Goal: Task Accomplishment & Management: Complete application form

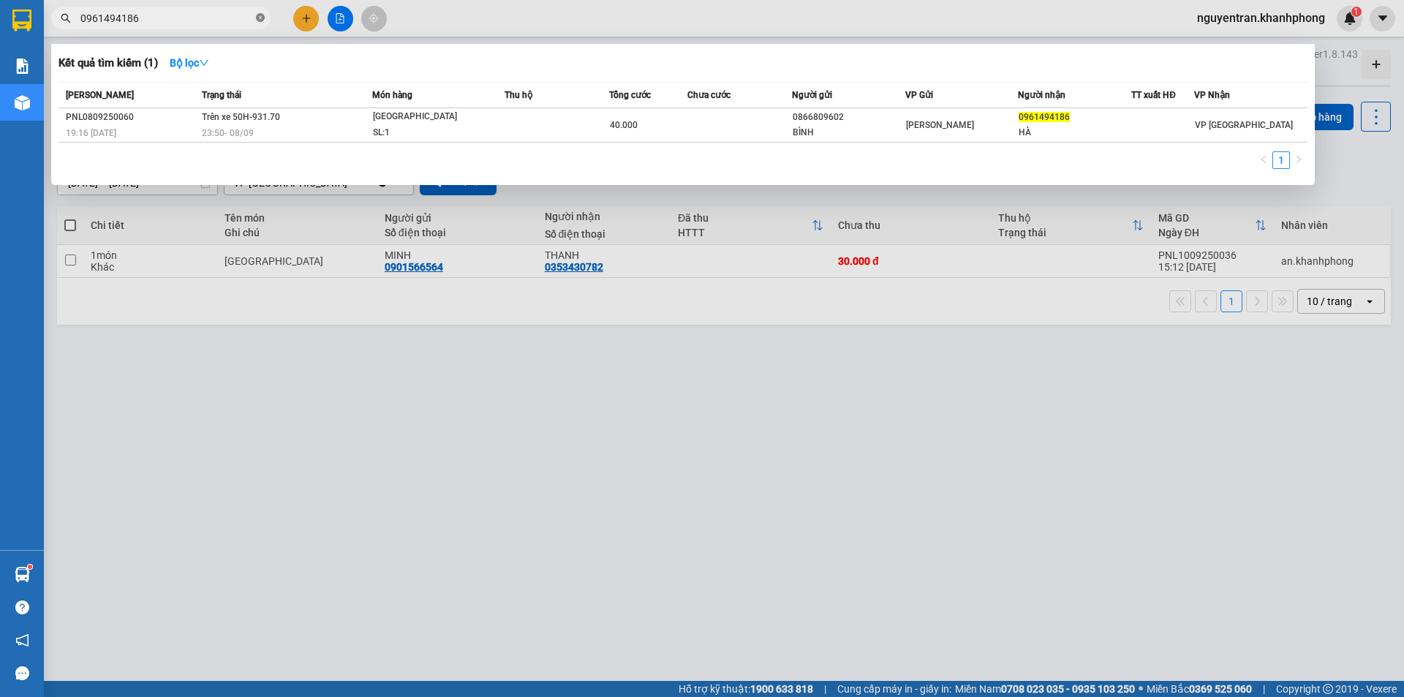
click at [258, 18] on icon "close-circle" at bounding box center [260, 17] width 9 height 9
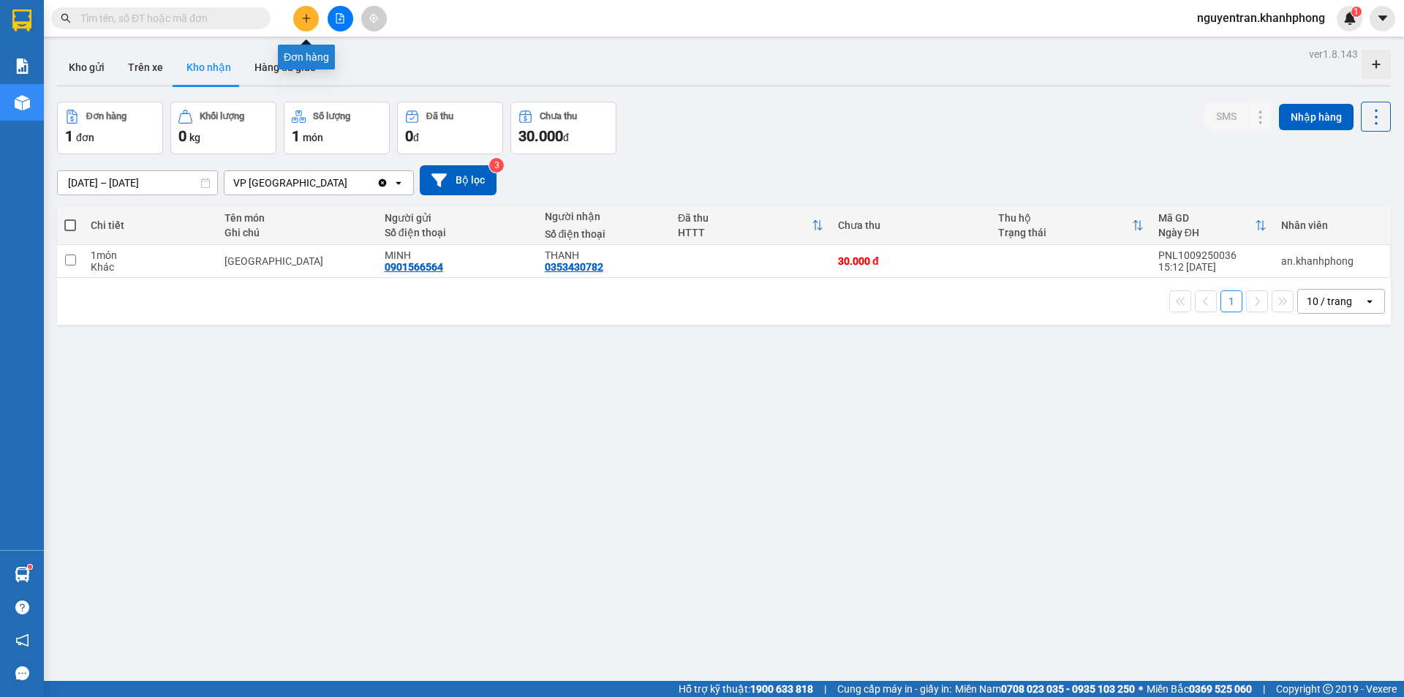
click at [307, 15] on icon "plus" at bounding box center [306, 18] width 10 height 10
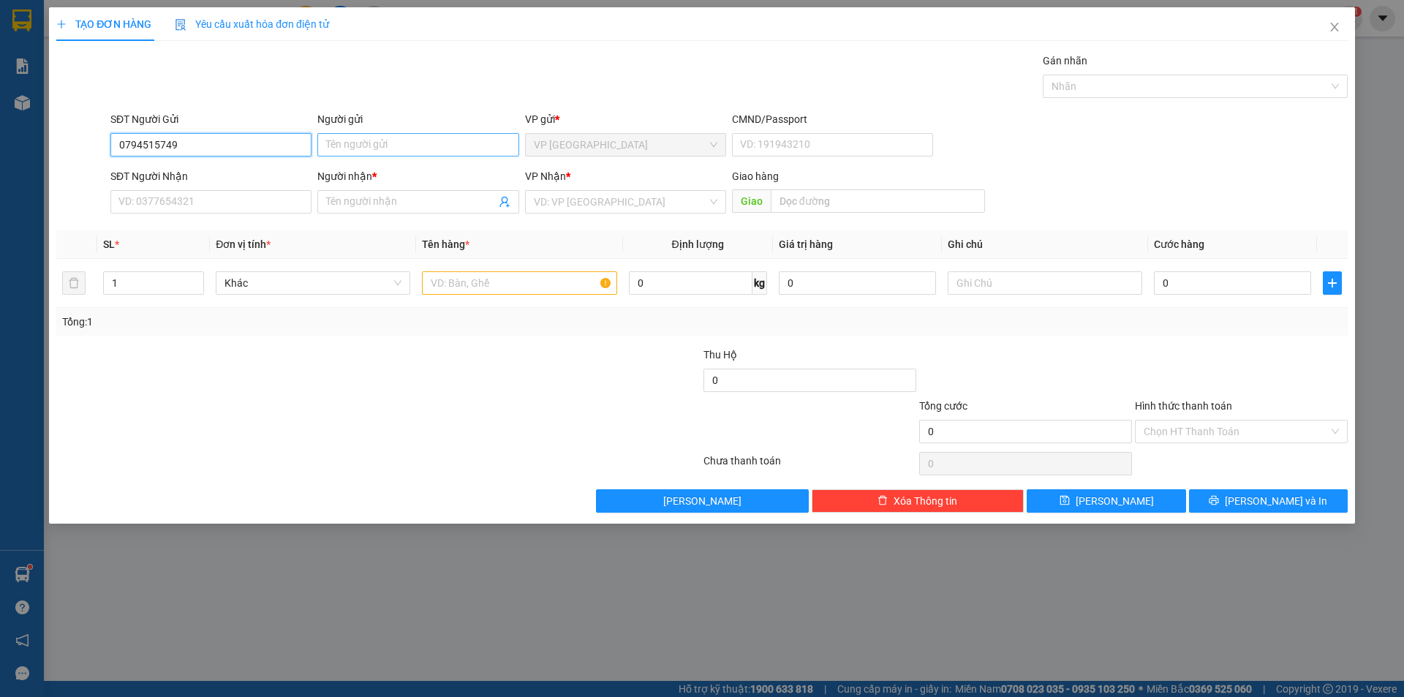
type input "0794515749"
click at [366, 141] on input "Người gửi" at bounding box center [417, 144] width 201 height 23
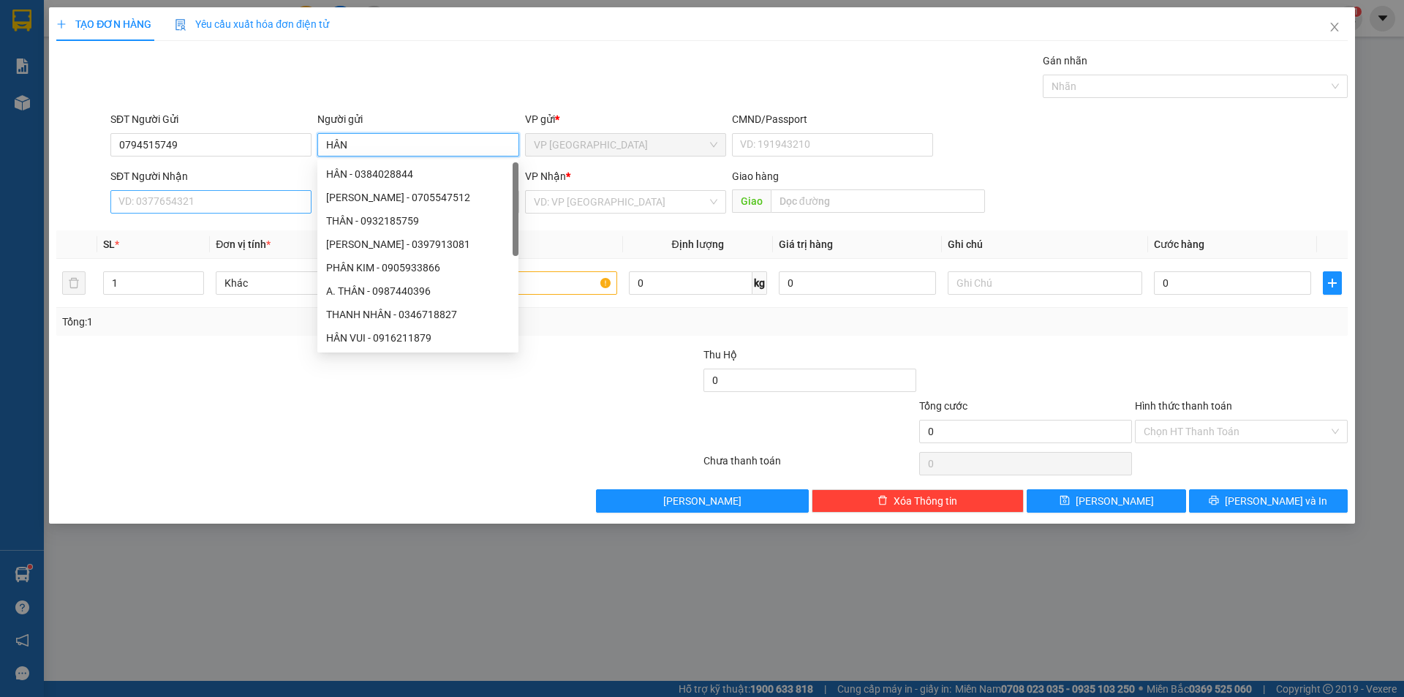
type input "HÂN"
click at [211, 195] on input "SĐT Người Nhận" at bounding box center [210, 201] width 201 height 23
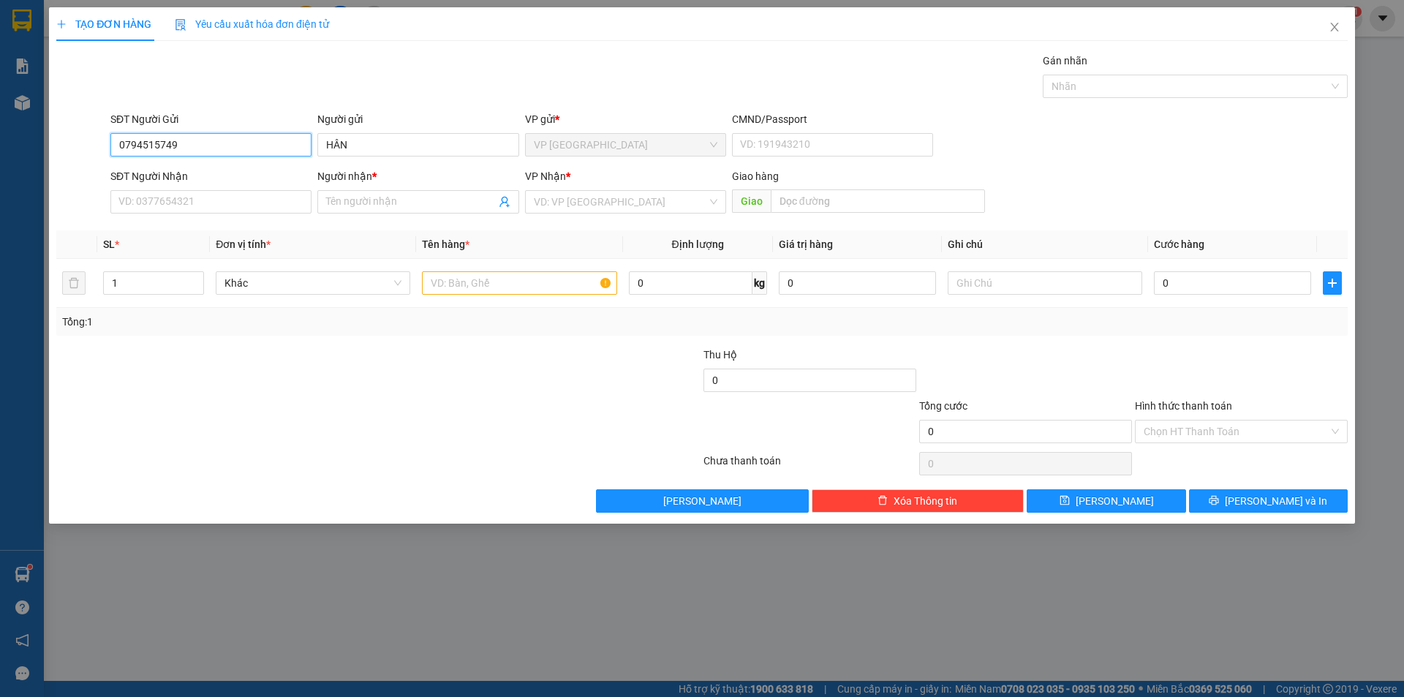
click at [164, 145] on input "0794515749" at bounding box center [210, 144] width 201 height 23
click at [172, 199] on input "SĐT Người Nhận" at bounding box center [210, 201] width 201 height 23
paste input "0794515749"
type input "0794515749"
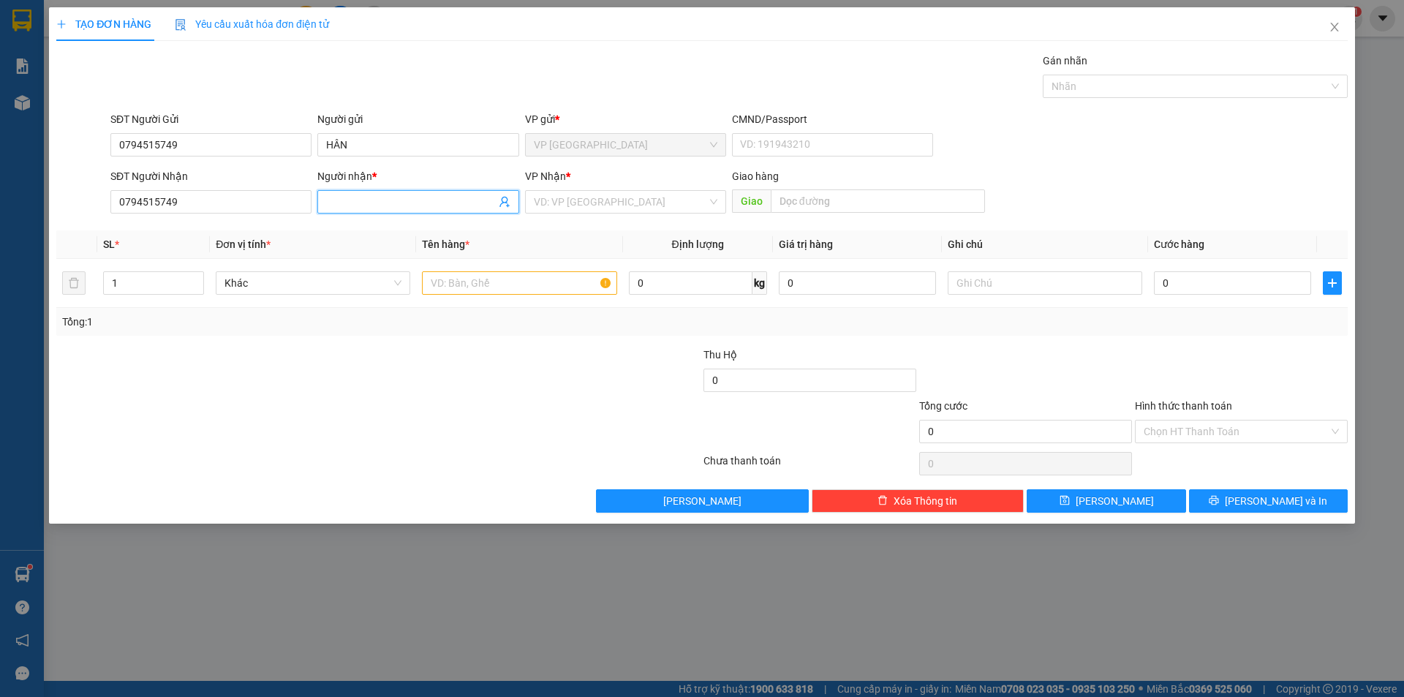
click at [383, 203] on input "Người nhận *" at bounding box center [410, 202] width 169 height 16
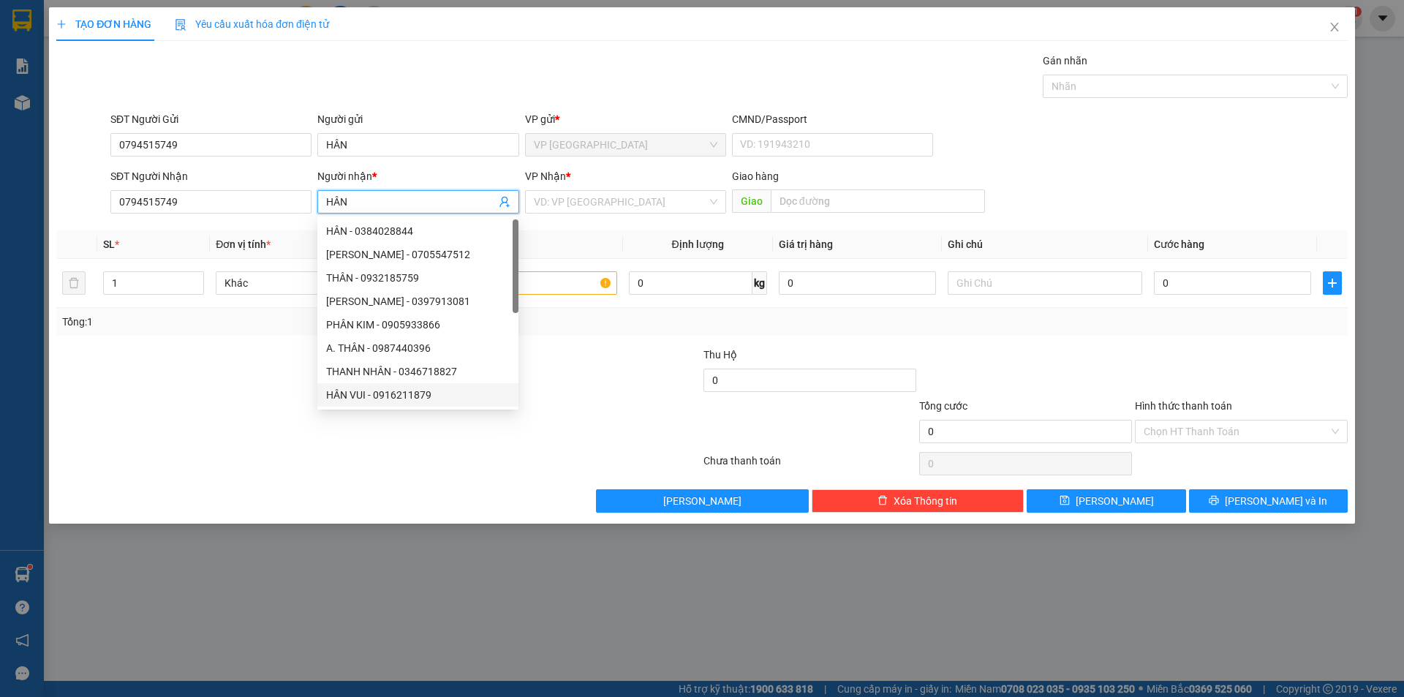
type input "HÂN"
click at [273, 458] on div at bounding box center [378, 463] width 647 height 29
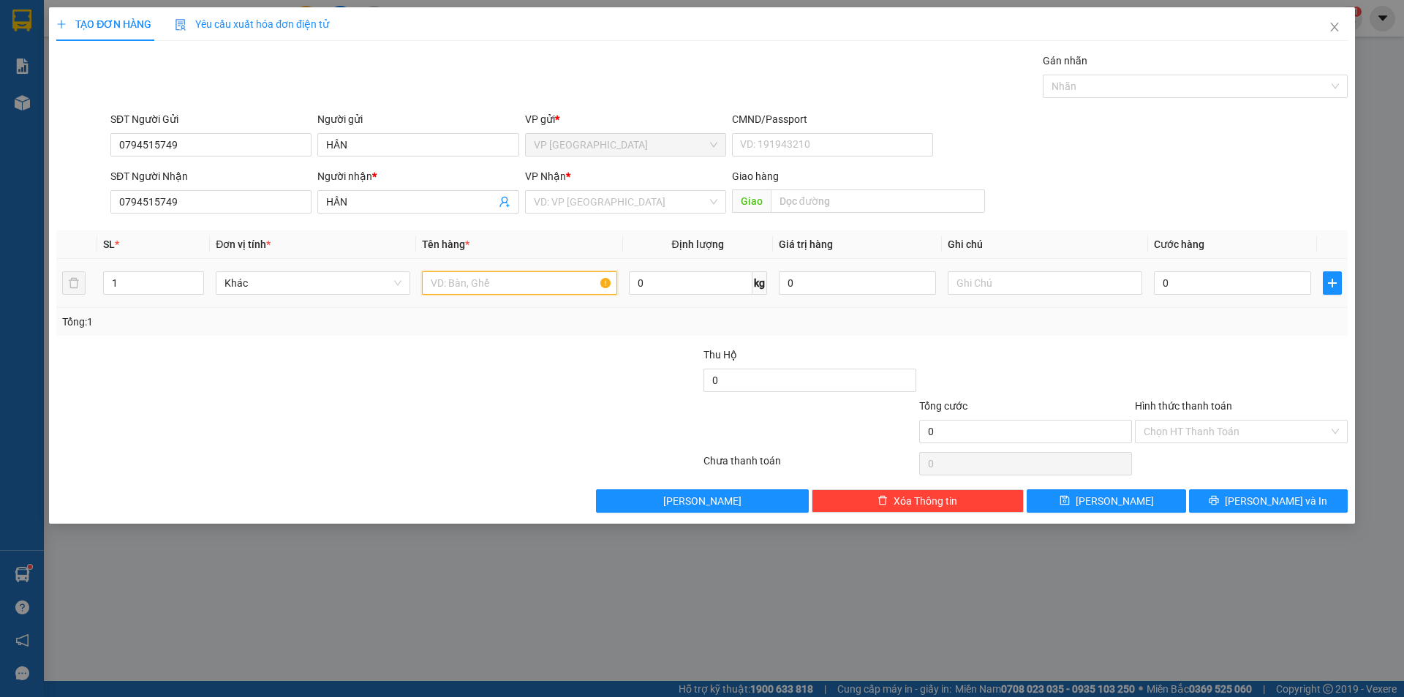
click at [453, 287] on input "text" at bounding box center [519, 282] width 195 height 23
type input "D"
type input "Đ"
type input "BAO ĐỒ NHỎ"
click at [1215, 285] on input "0" at bounding box center [1232, 282] width 157 height 23
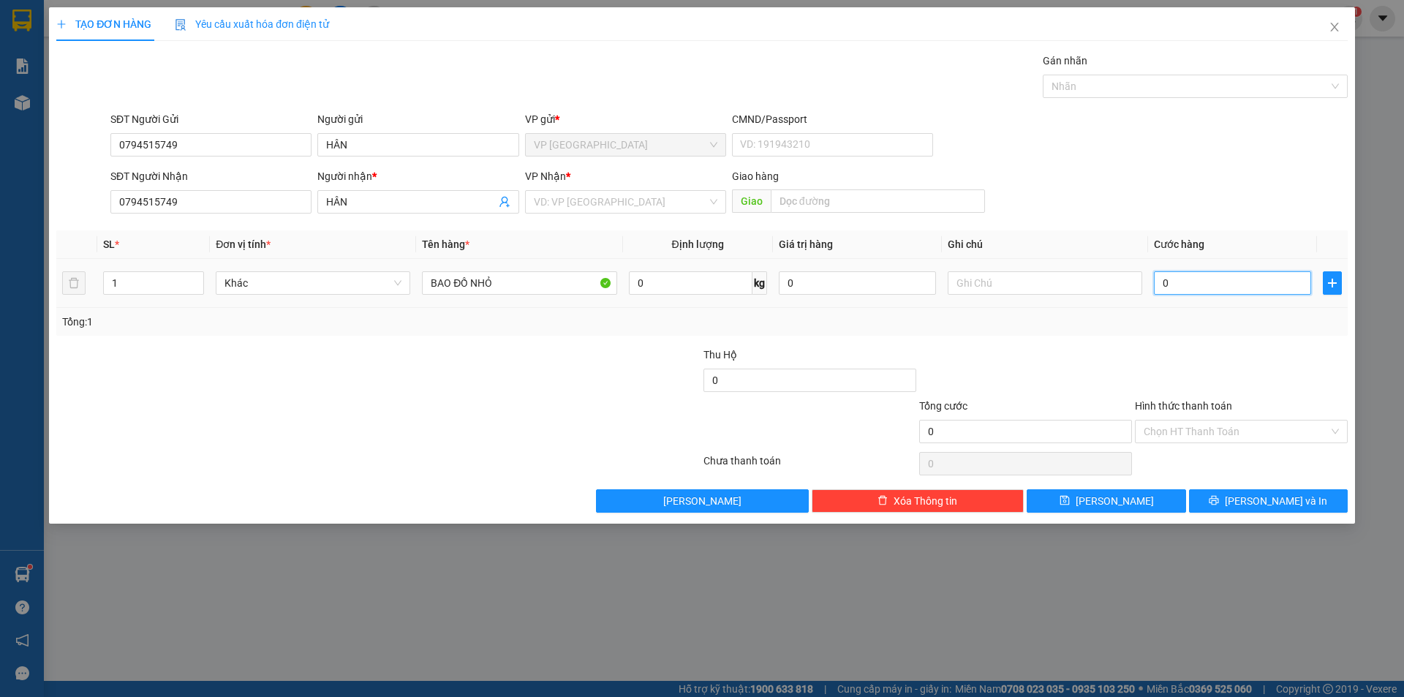
type input "6"
type input "60"
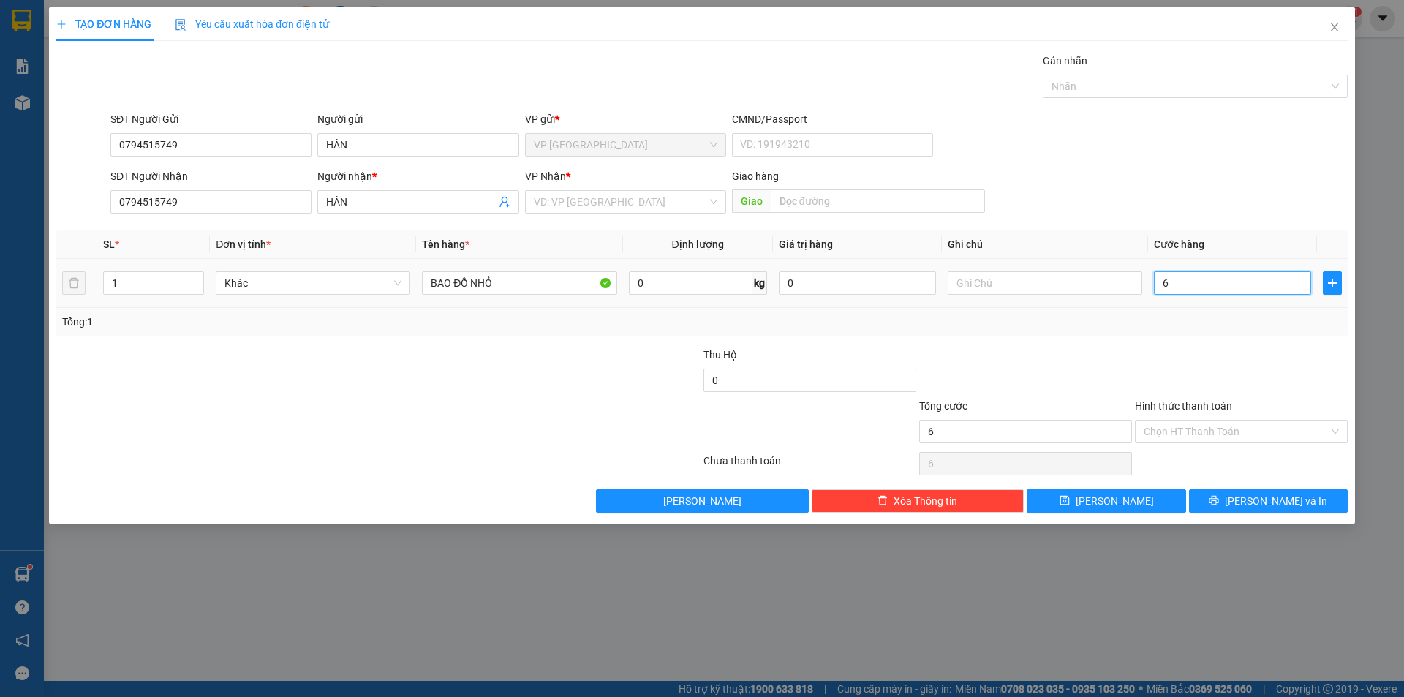
type input "60"
type input "600"
type input "6.000"
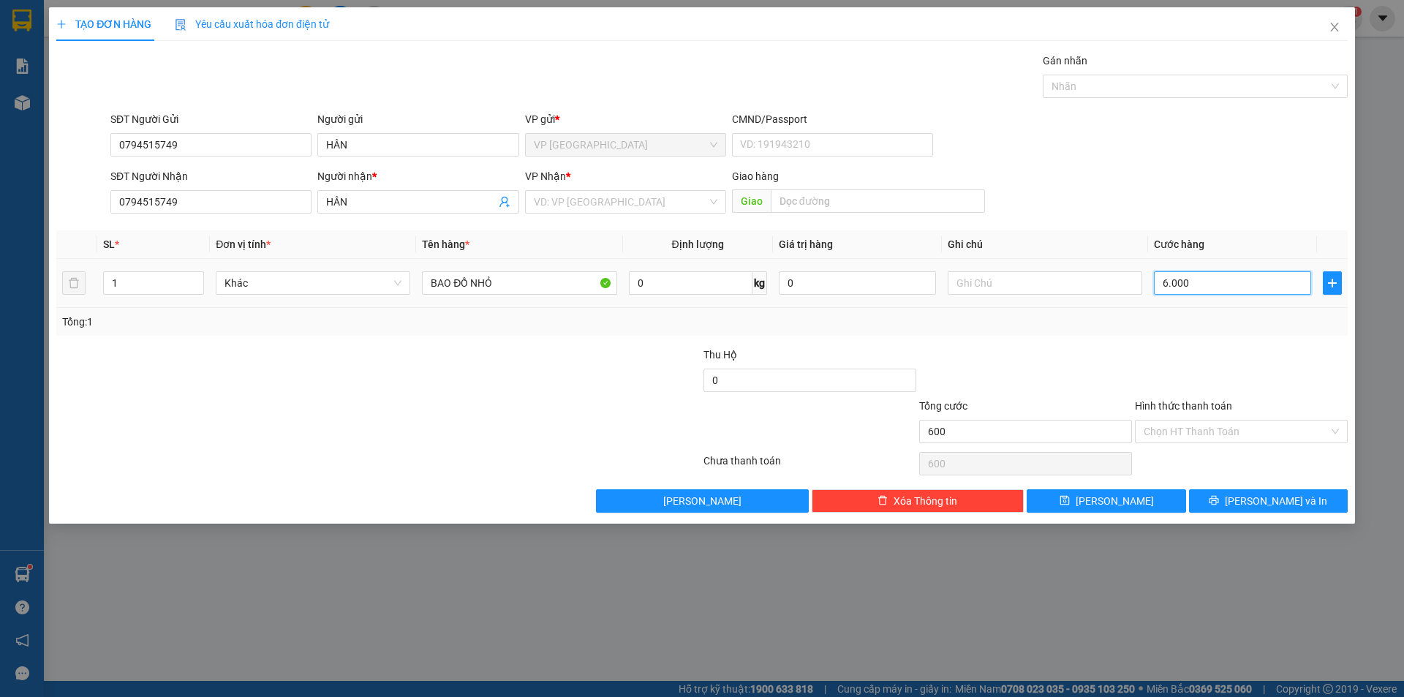
type input "6.000"
type input "60.000"
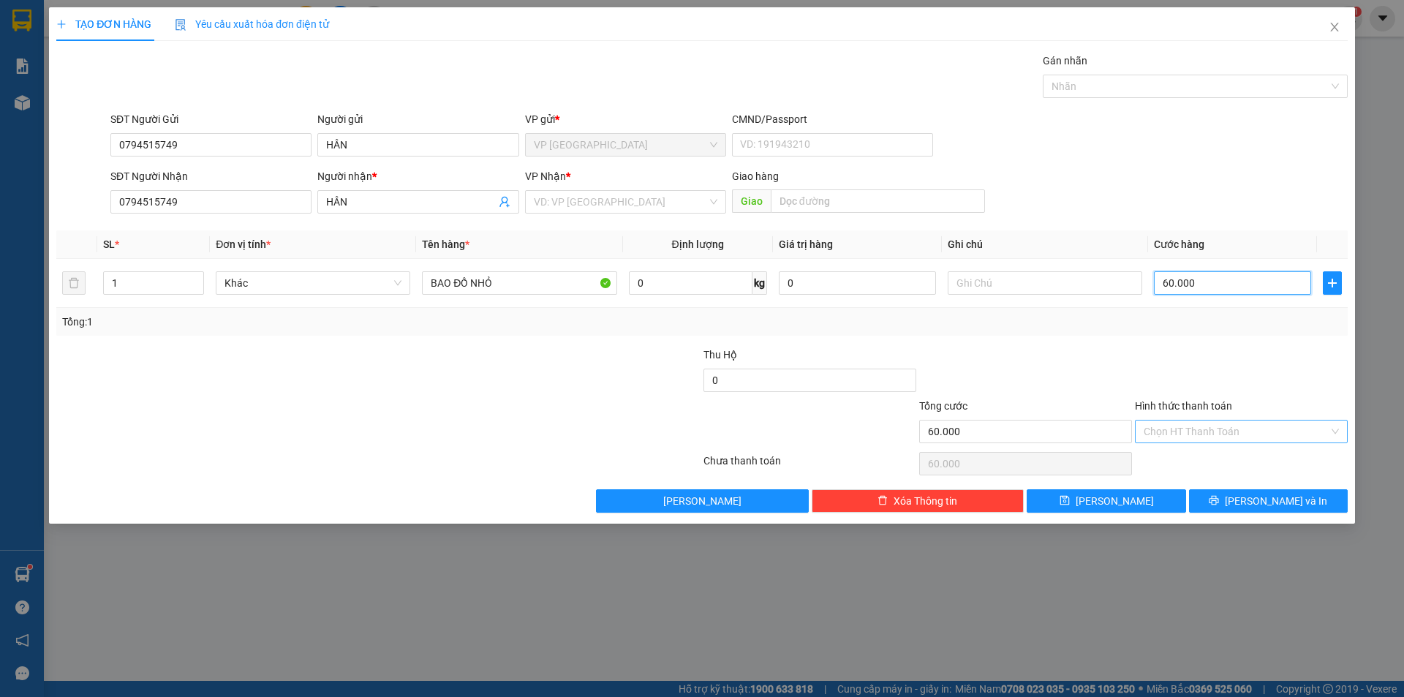
type input "60.000"
click at [1179, 429] on input "Hình thức thanh toán" at bounding box center [1236, 432] width 185 height 22
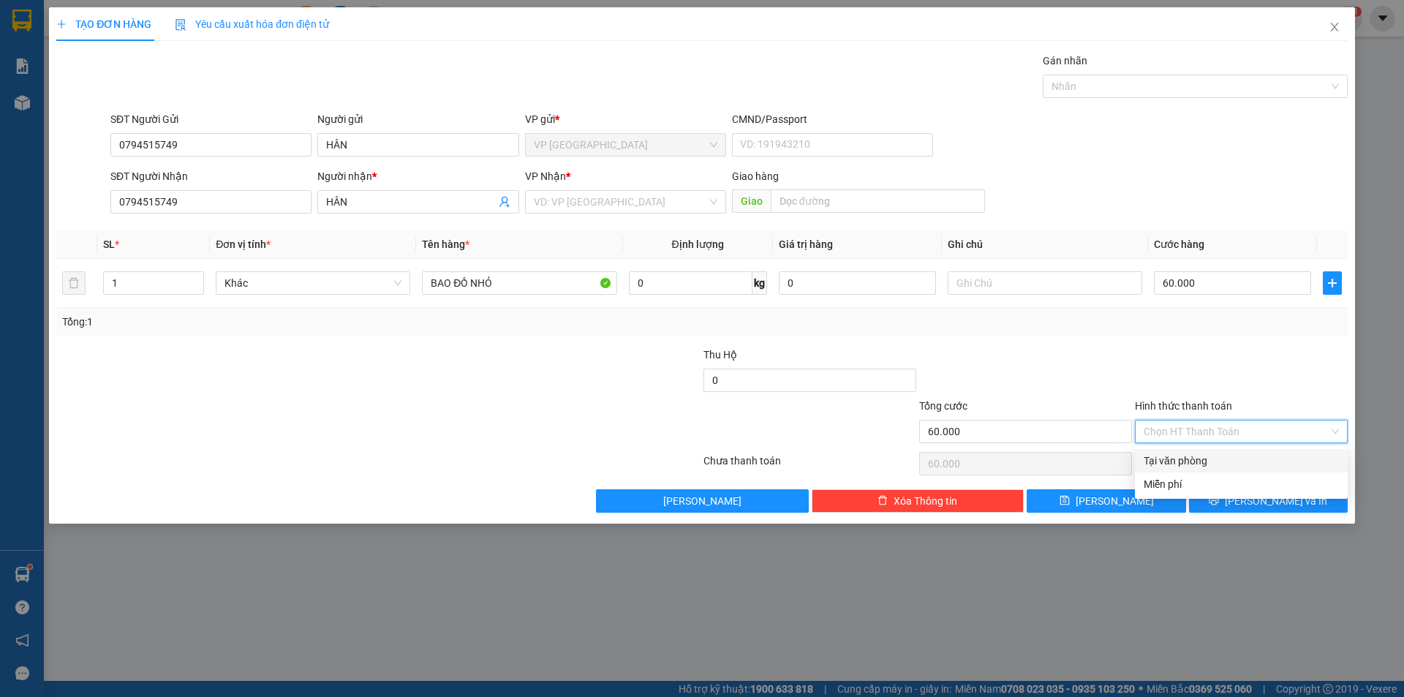
click at [1156, 462] on div "Tại văn phòng" at bounding box center [1241, 461] width 195 height 16
type input "0"
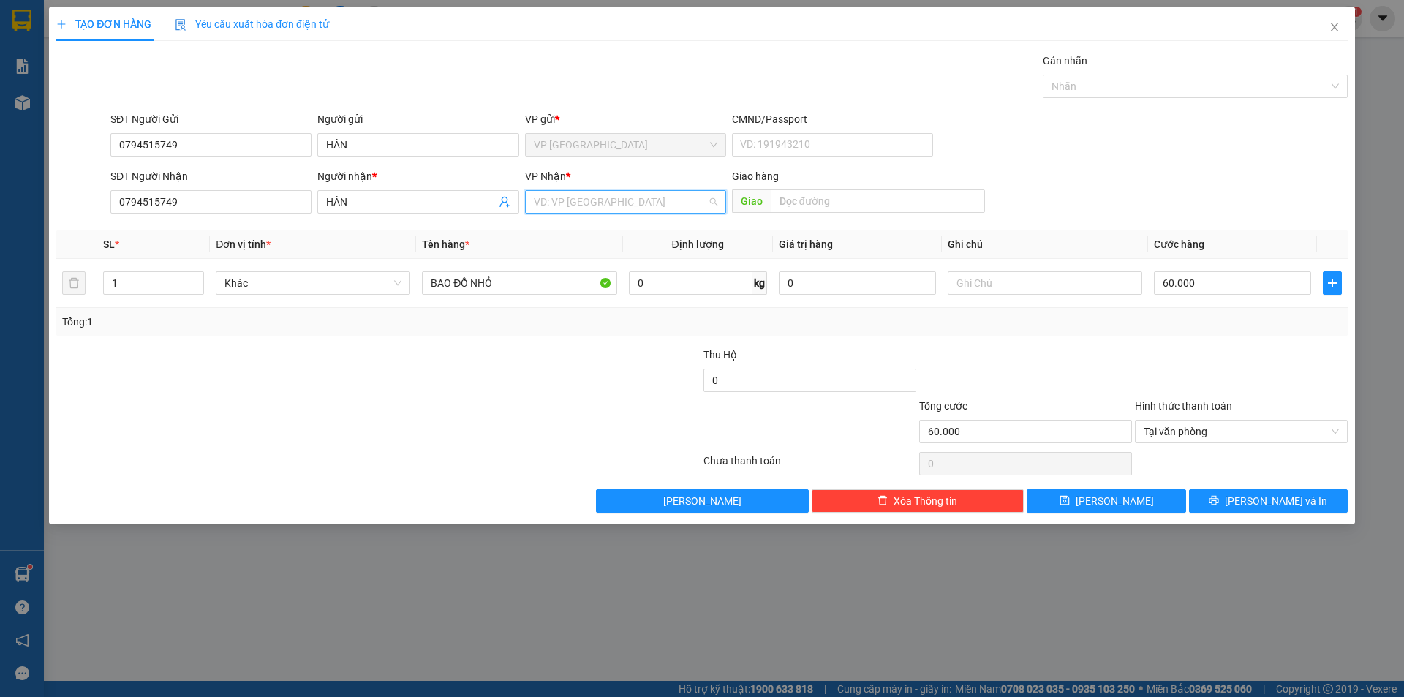
click at [595, 204] on input "search" at bounding box center [620, 202] width 173 height 22
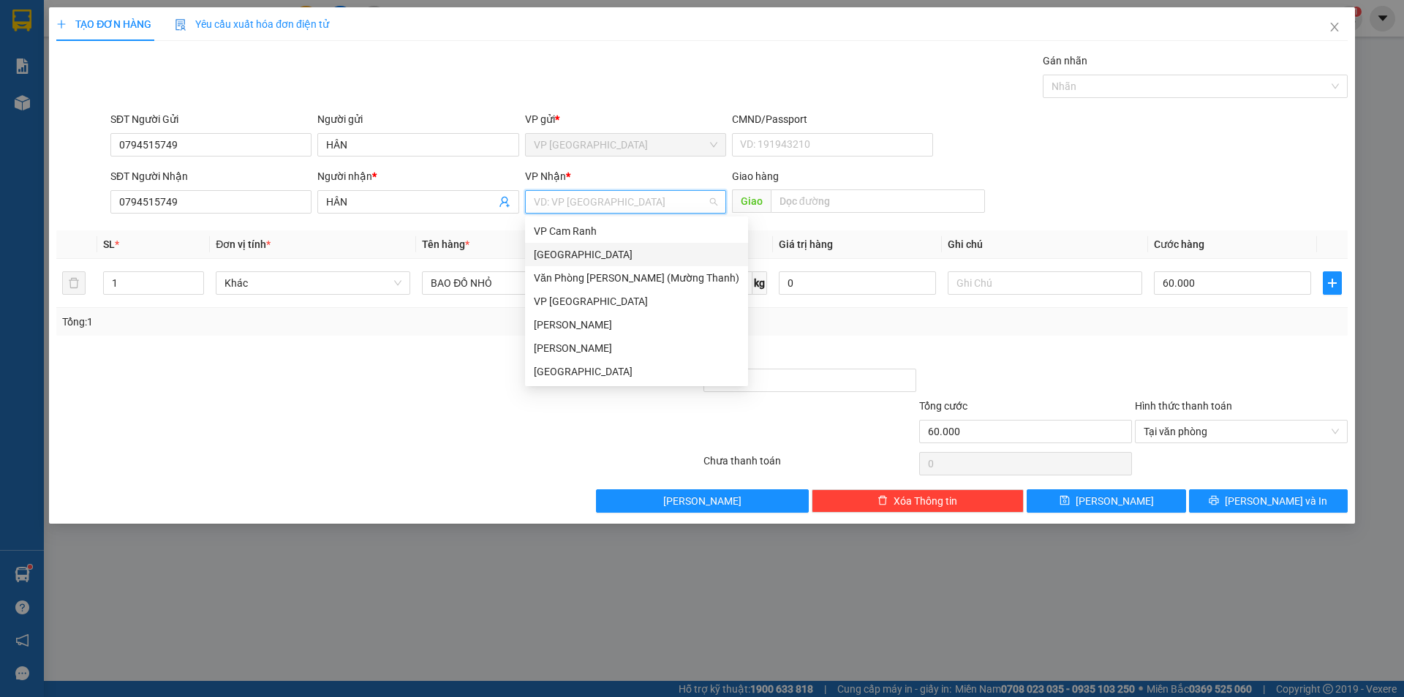
click at [560, 253] on div "[GEOGRAPHIC_DATA]" at bounding box center [637, 254] width 206 height 16
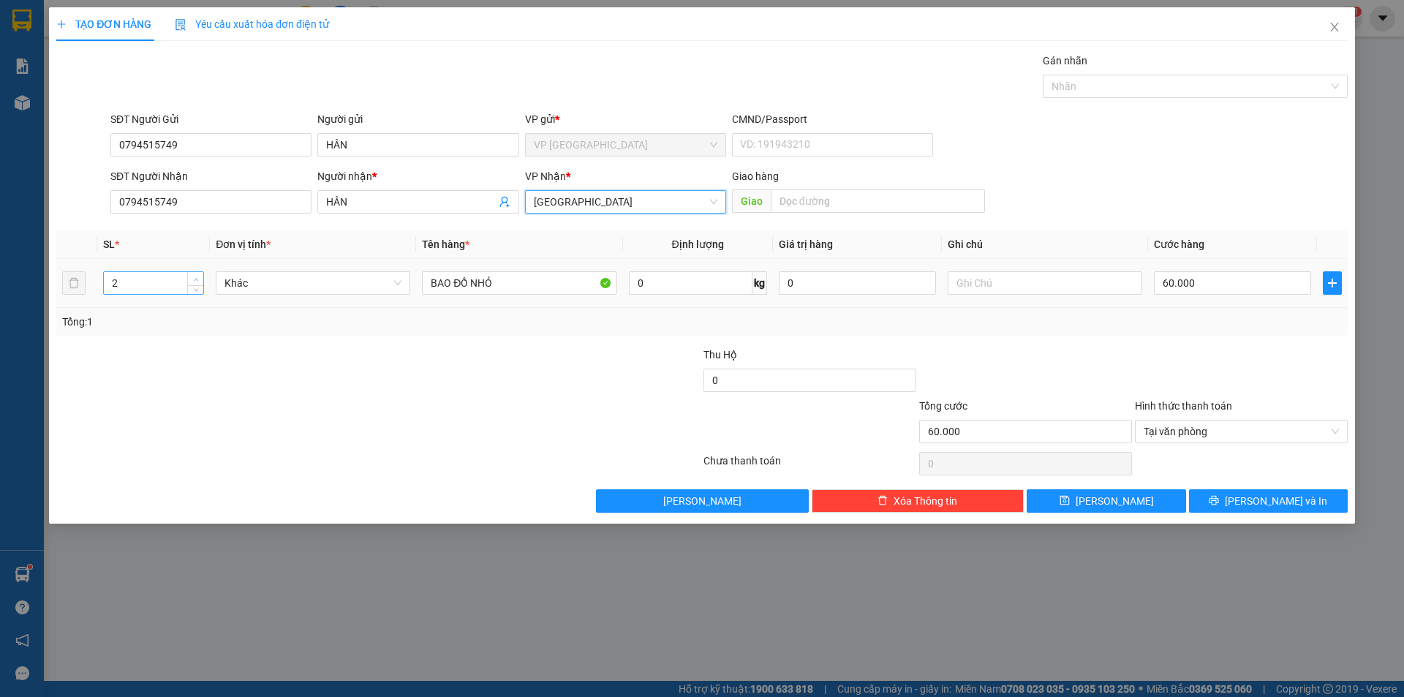
click at [197, 279] on icon "up" at bounding box center [196, 279] width 4 height 3
type input "3"
click at [197, 279] on icon "up" at bounding box center [196, 279] width 4 height 3
click at [568, 417] on div at bounding box center [594, 423] width 216 height 51
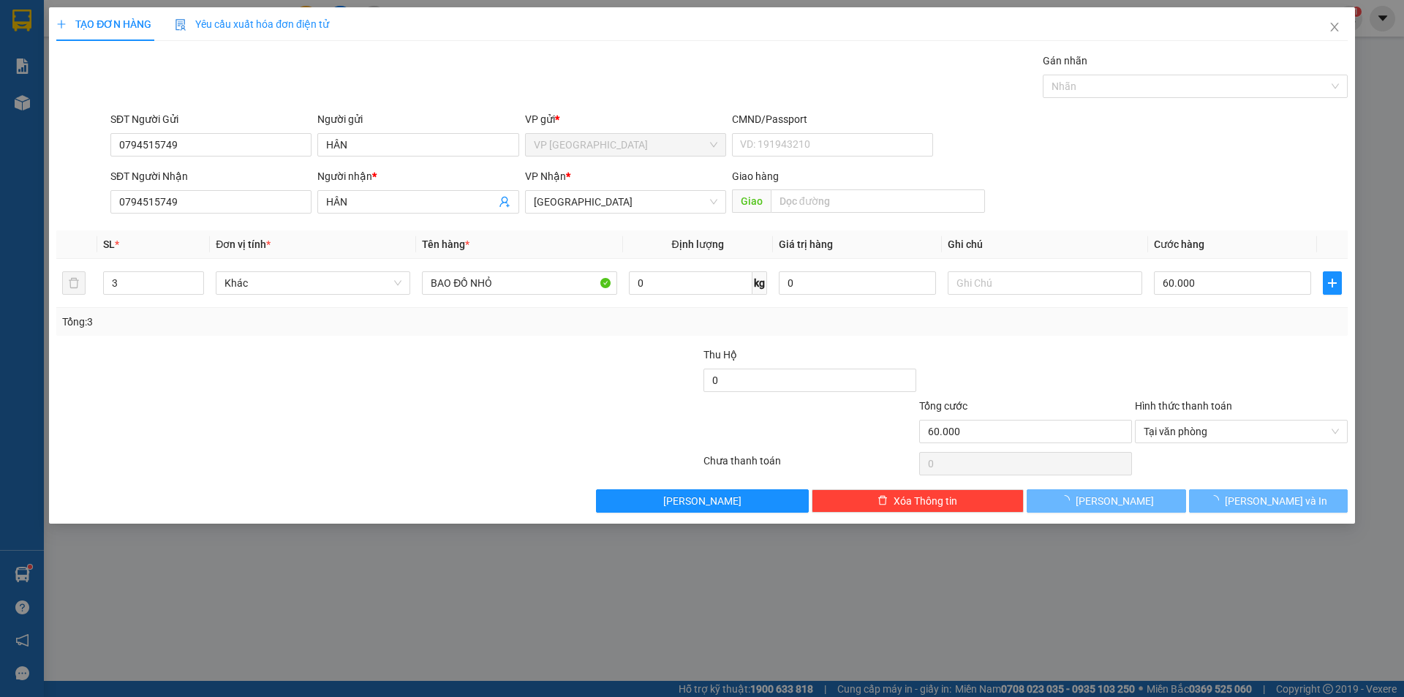
type input "0"
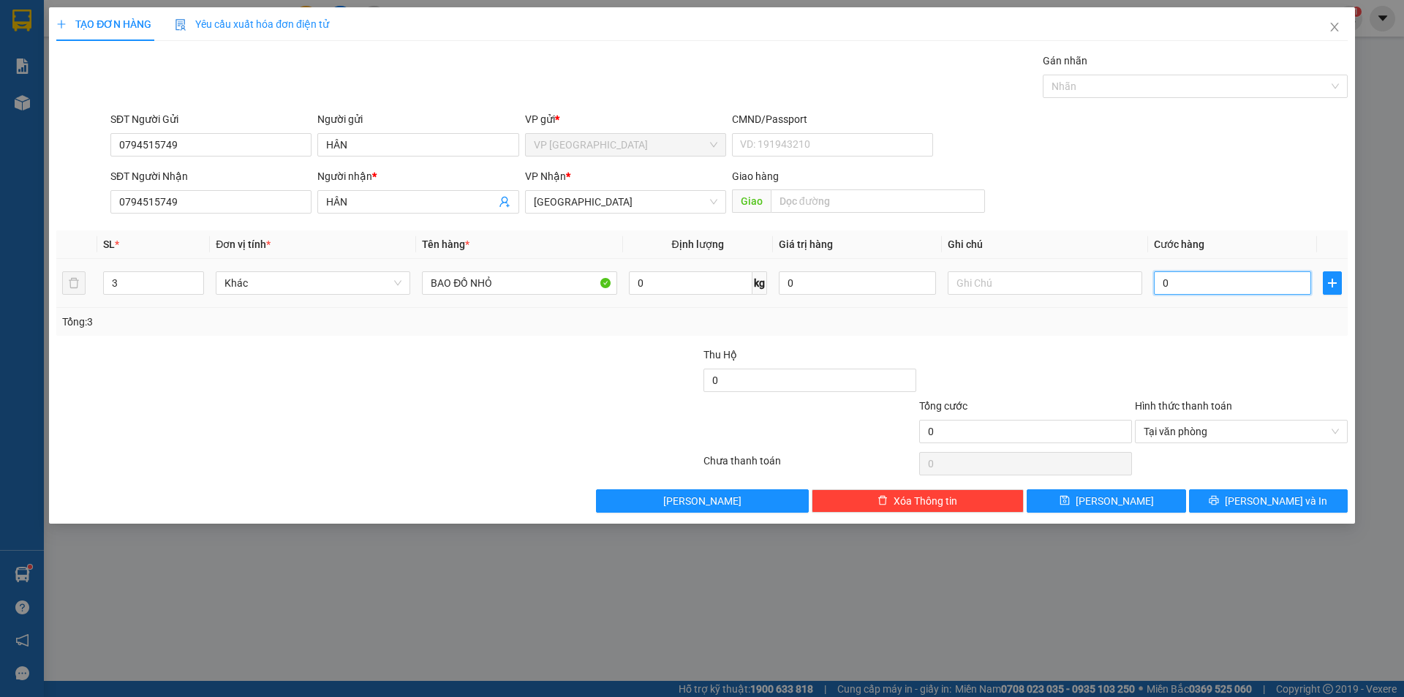
click at [1185, 287] on input "0" at bounding box center [1232, 282] width 157 height 23
type input "2"
type input "20"
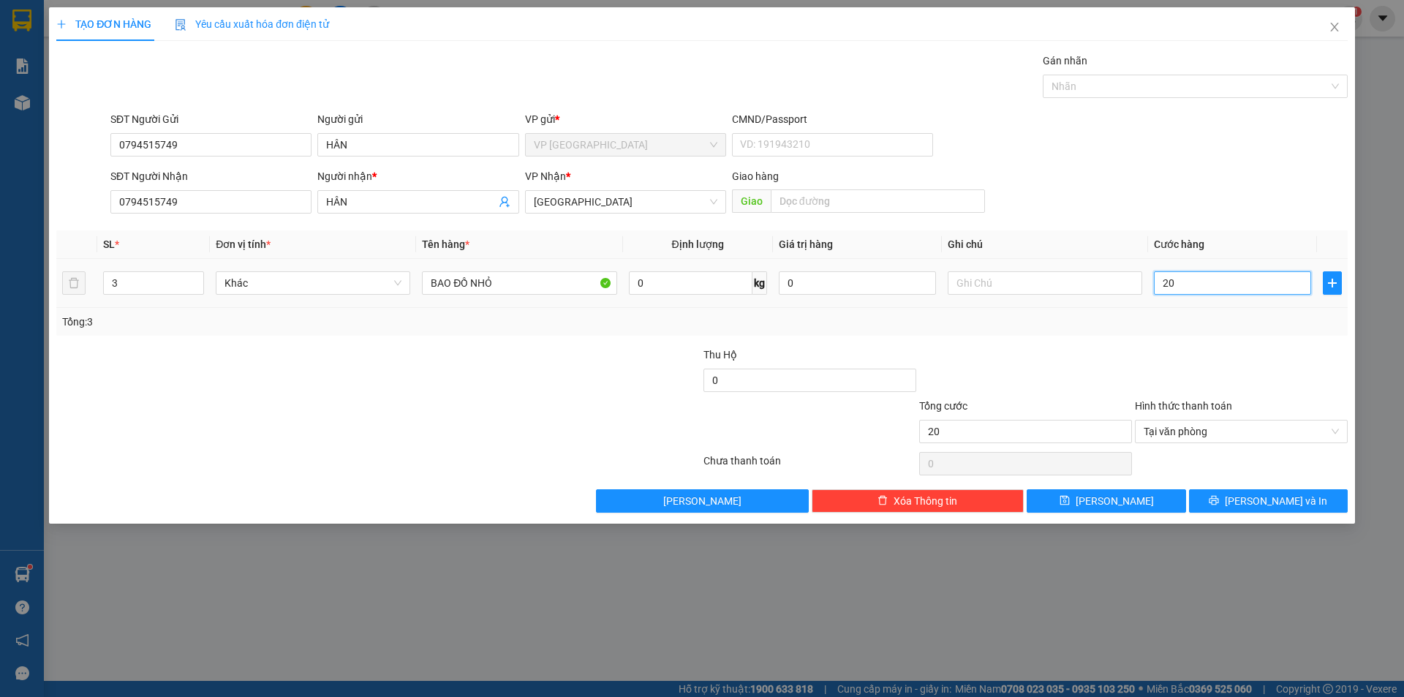
type input "2"
type input "0"
type input "06"
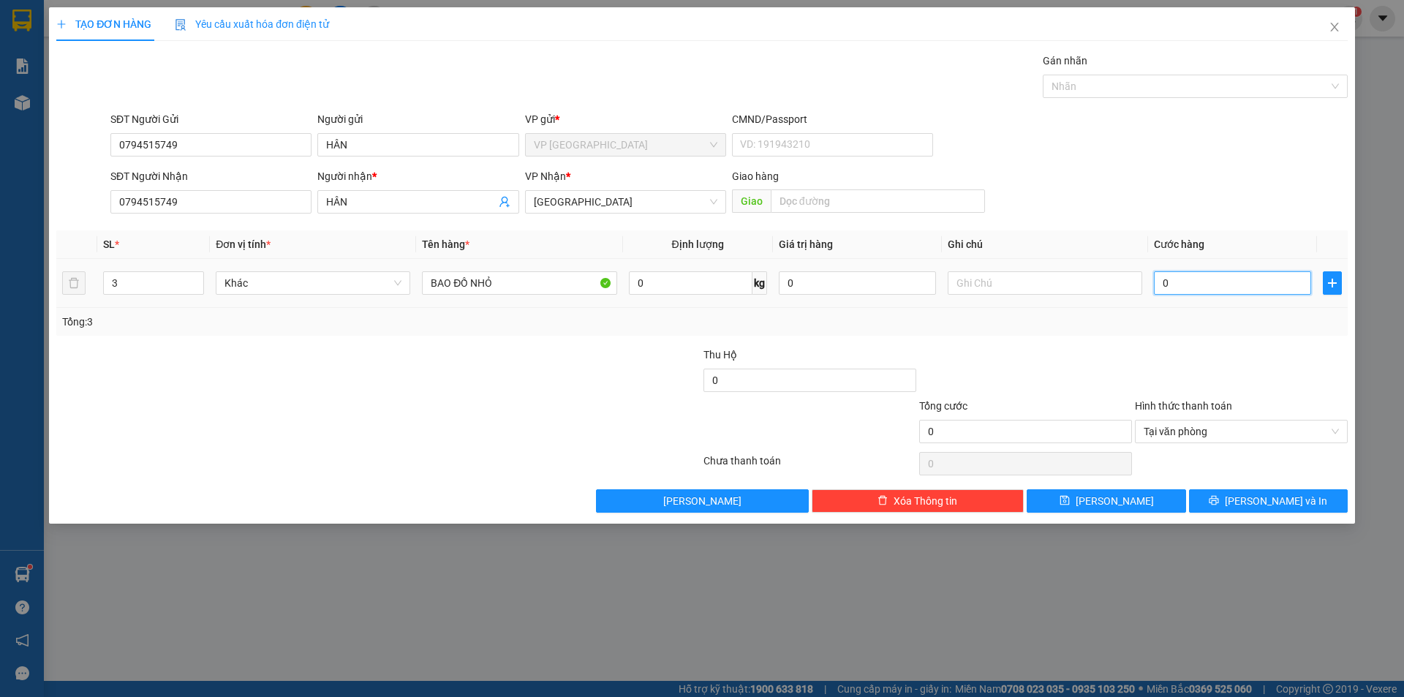
type input "6"
type input "060"
type input "60"
type input "0.600"
type input "600"
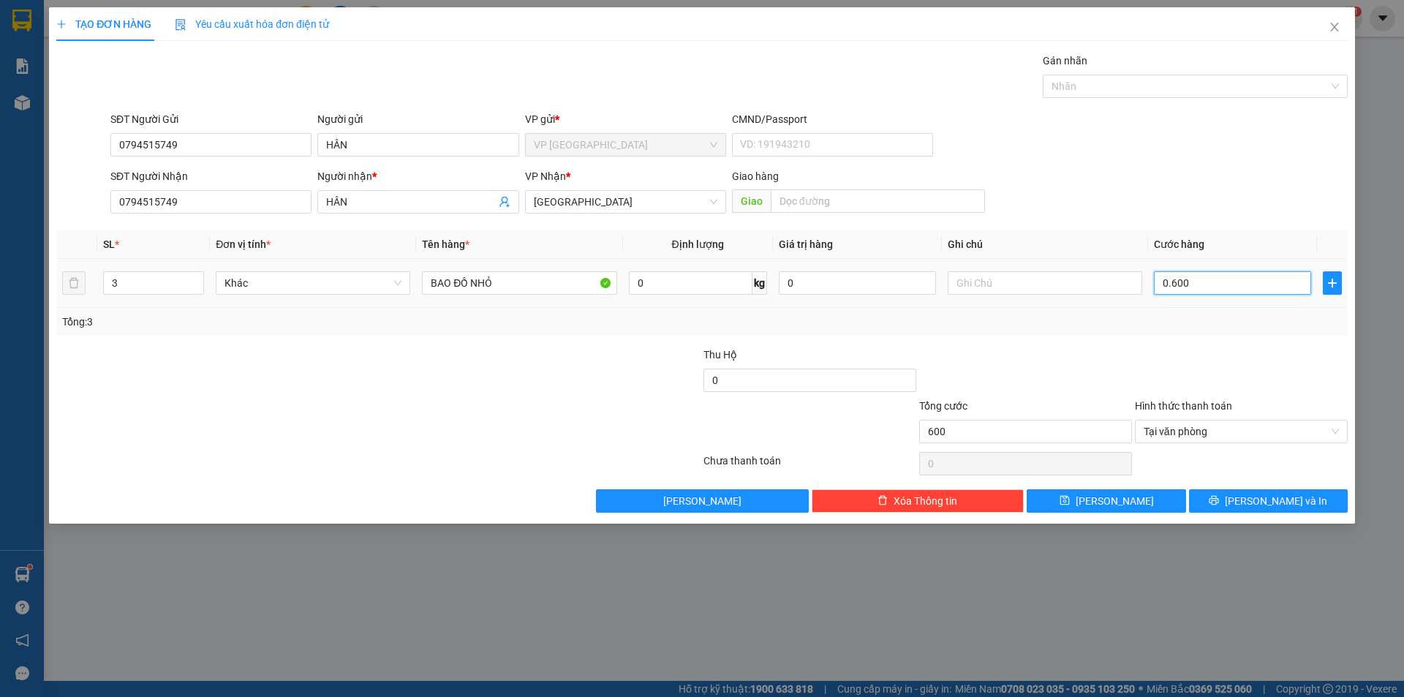
type input "06.000"
type input "6.000"
type input "060.000"
type input "60.000"
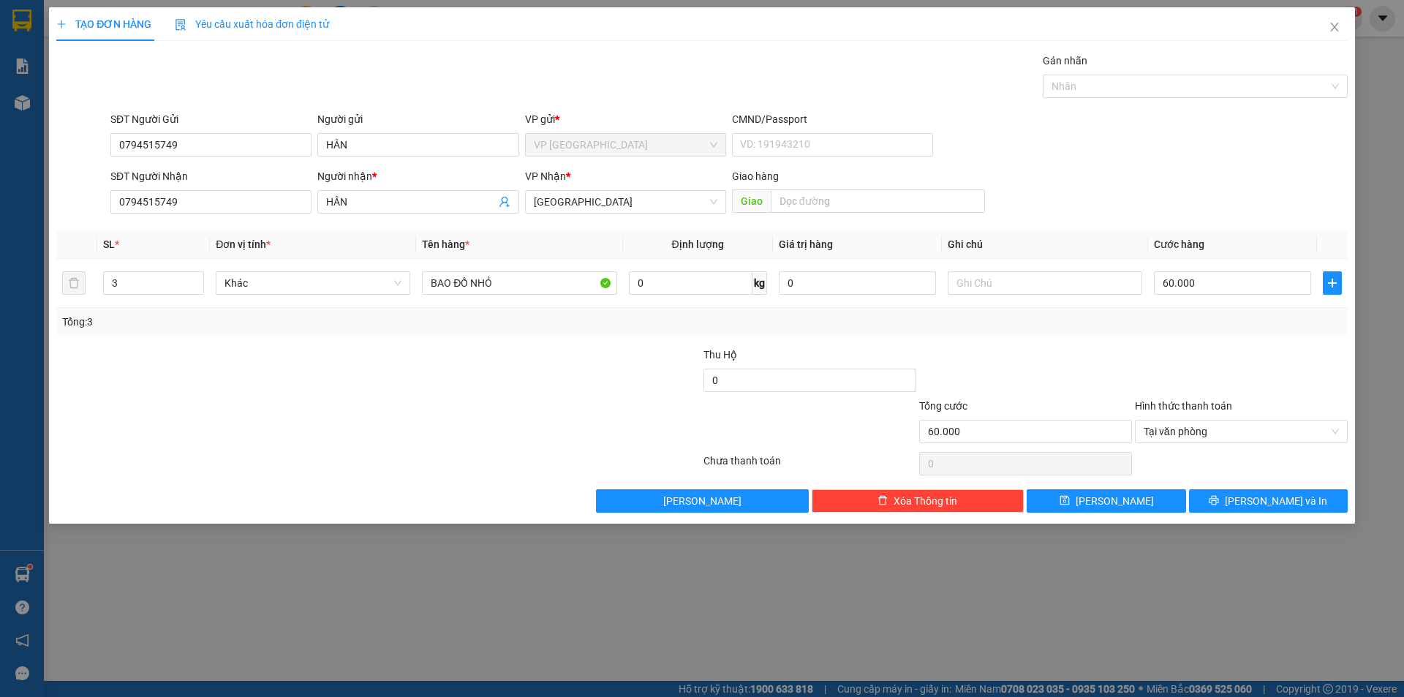
click at [1186, 400] on label "Hình thức thanh toán" at bounding box center [1183, 406] width 97 height 12
click at [1186, 421] on input "Hình thức thanh toán" at bounding box center [1236, 432] width 185 height 22
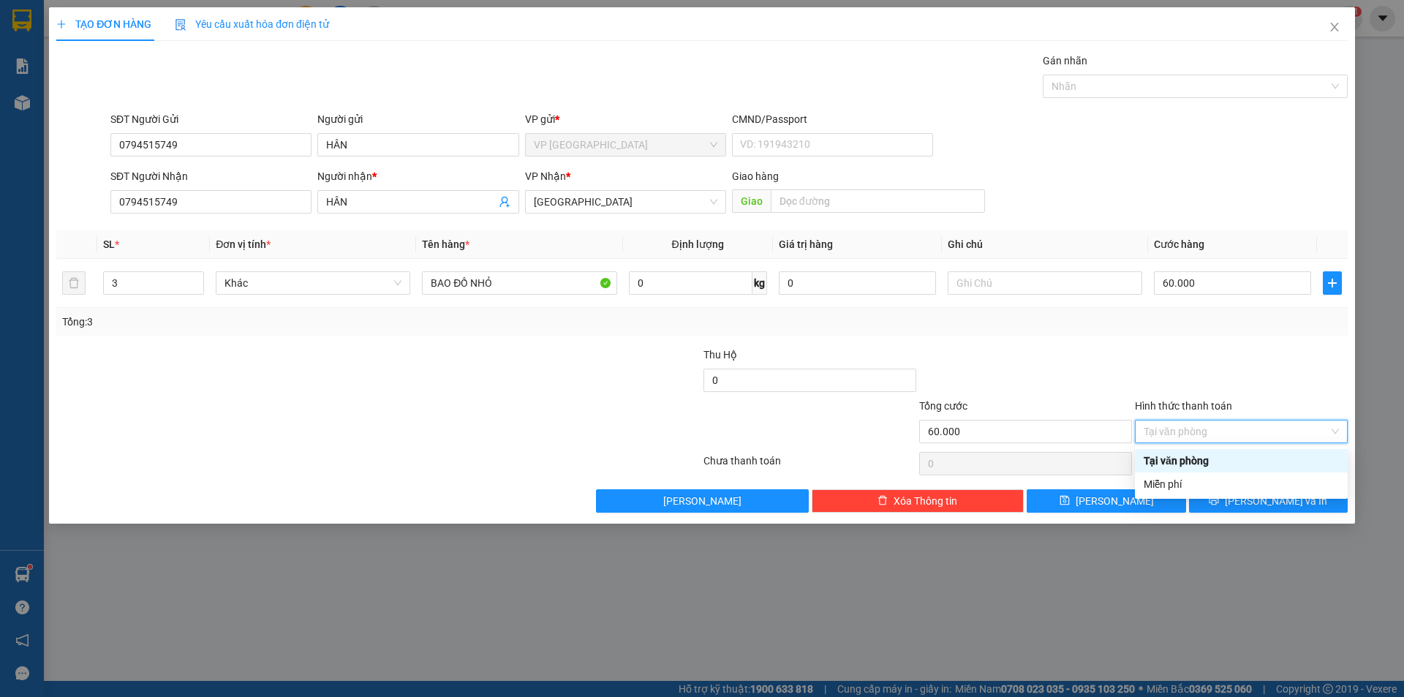
click at [1196, 396] on div at bounding box center [1242, 372] width 216 height 51
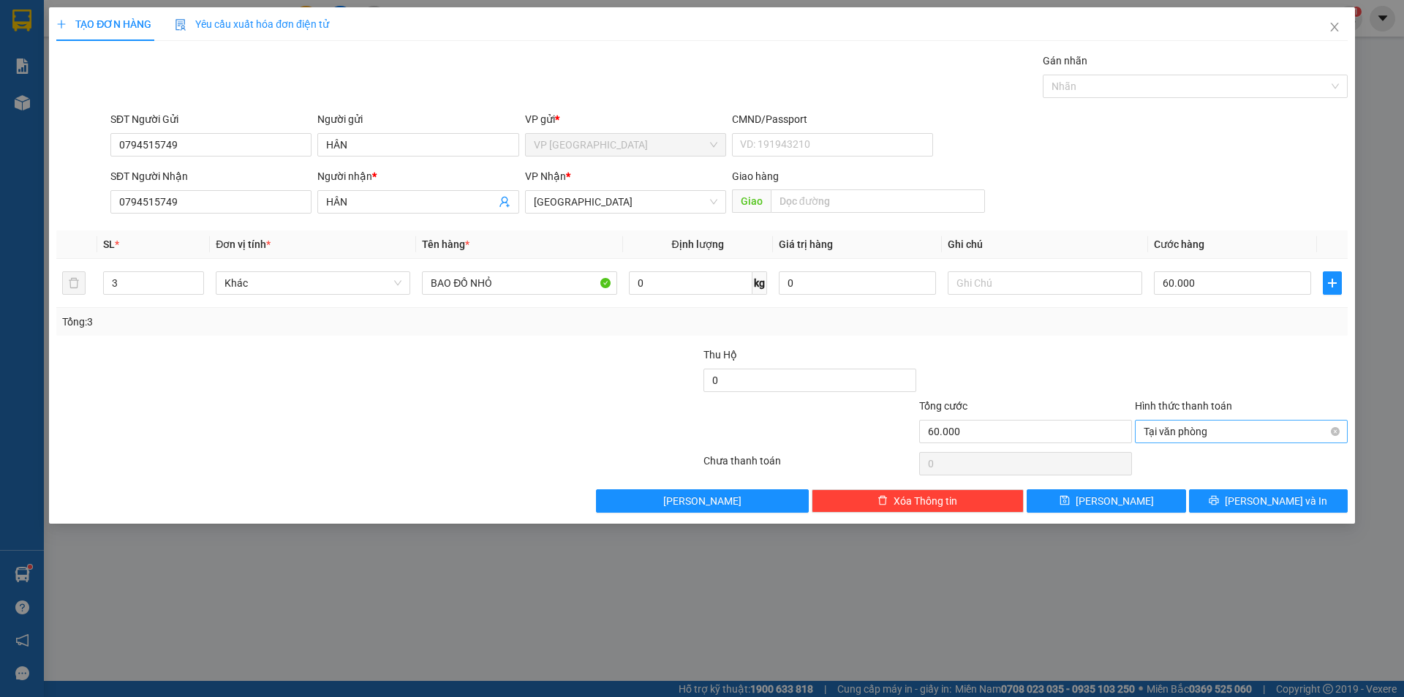
click at [1202, 434] on span "Tại văn phòng" at bounding box center [1241, 432] width 195 height 22
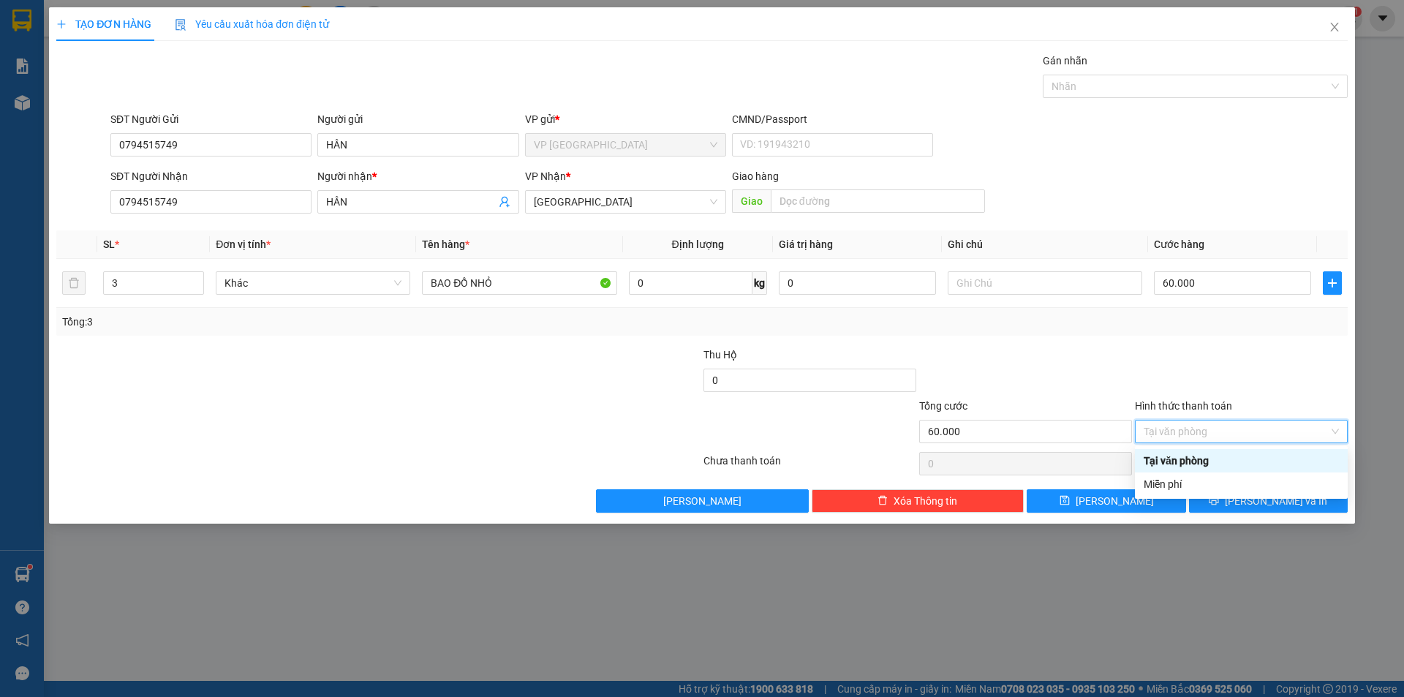
click at [1199, 458] on div "Tại văn phòng" at bounding box center [1241, 461] width 195 height 16
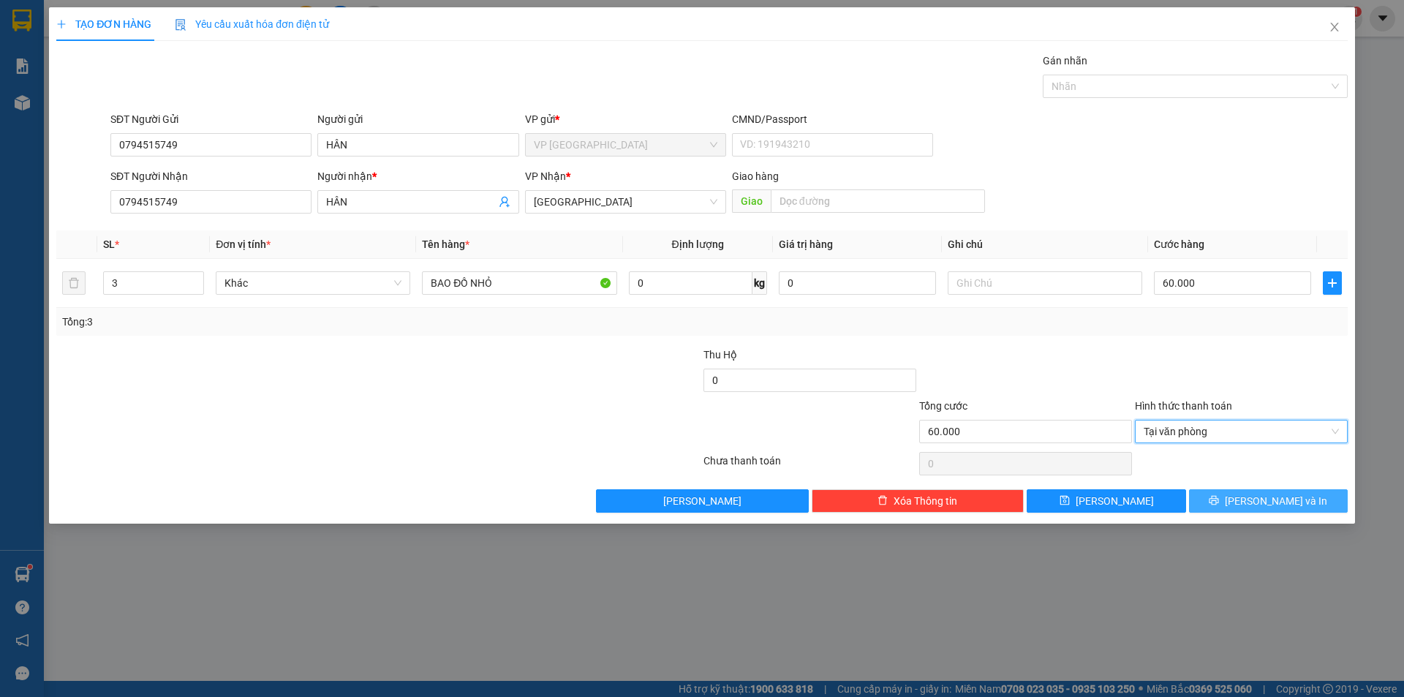
click at [1219, 505] on icon "printer" at bounding box center [1215, 501] width 10 height 10
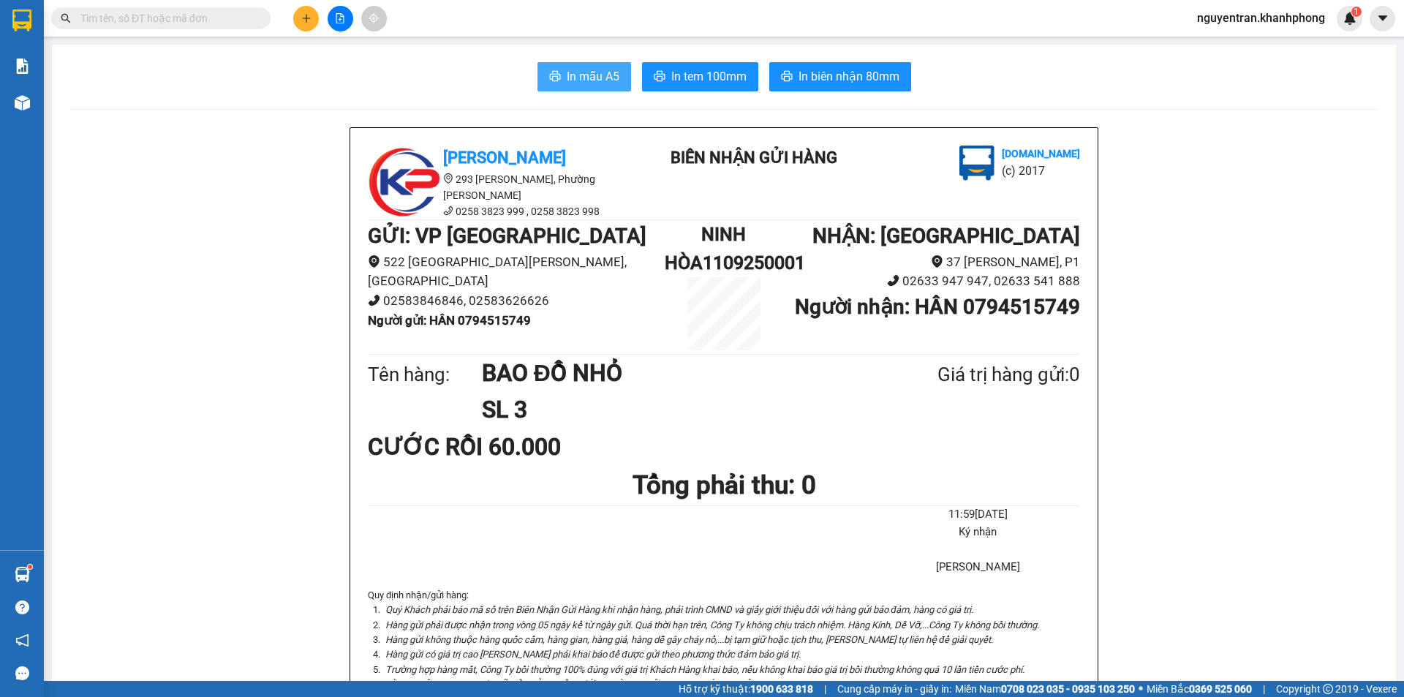
click at [592, 67] on button "In mẫu A5" at bounding box center [585, 76] width 94 height 29
click at [581, 76] on span "In mẫu A5" at bounding box center [593, 76] width 53 height 18
